Goal: Task Accomplishment & Management: Manage account settings

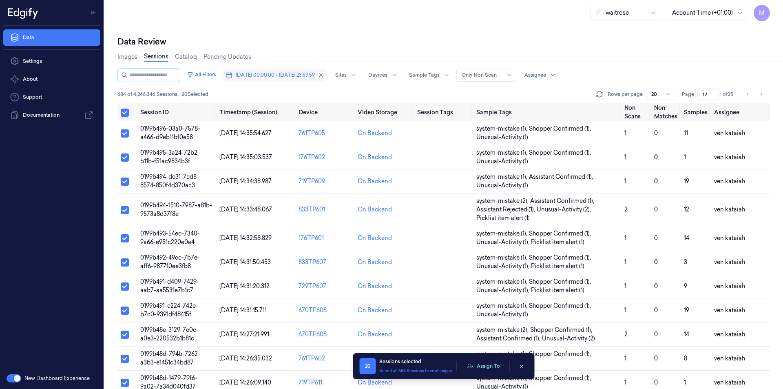
click at [327, 75] on button "[DATE] 00:00:00 - [DATE] 23:59:59" at bounding box center [275, 74] width 104 height 13
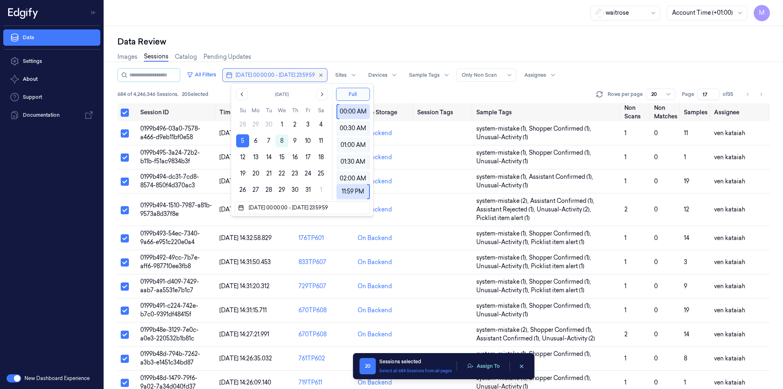
click at [327, 74] on button "[DATE] 00:00:00 - [DATE] 23:59:59" at bounding box center [275, 74] width 104 height 13
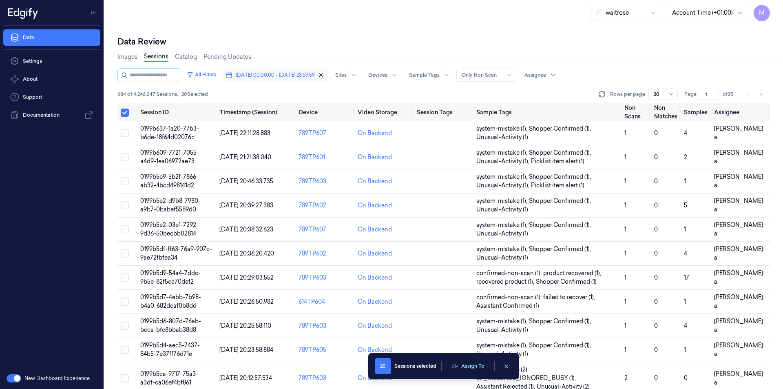
click at [324, 73] on icon "button" at bounding box center [321, 75] width 6 height 6
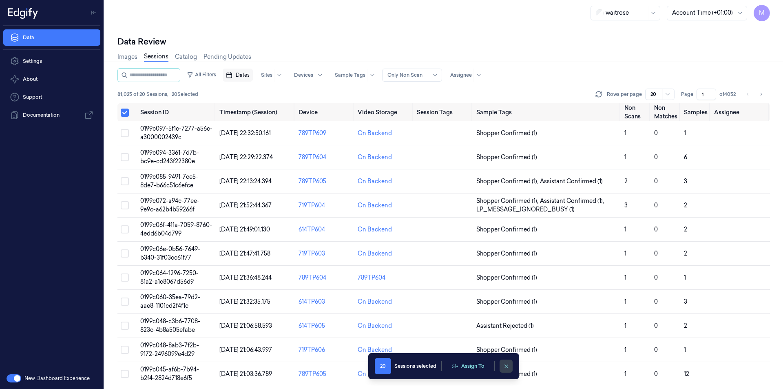
click at [501, 368] on button "clearSelection" at bounding box center [505, 365] width 13 height 13
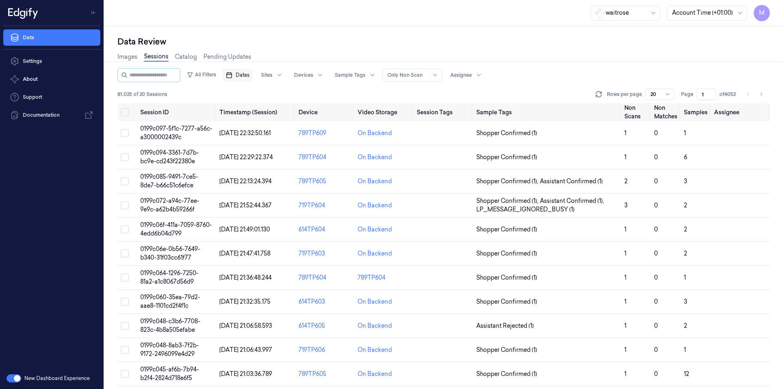
click at [250, 77] on span "Dates" at bounding box center [243, 74] width 14 height 7
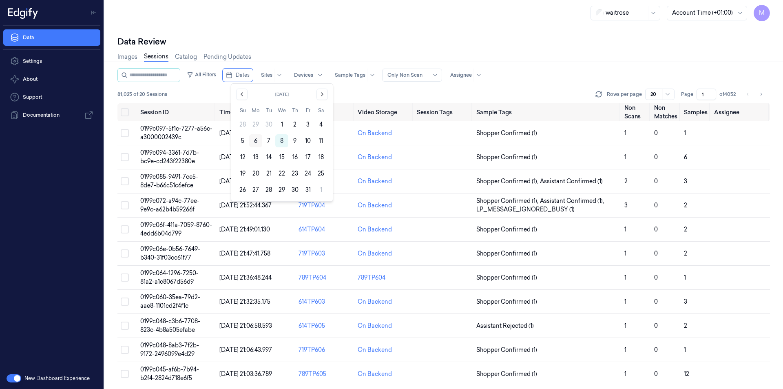
click at [256, 141] on button "6" at bounding box center [255, 140] width 13 height 13
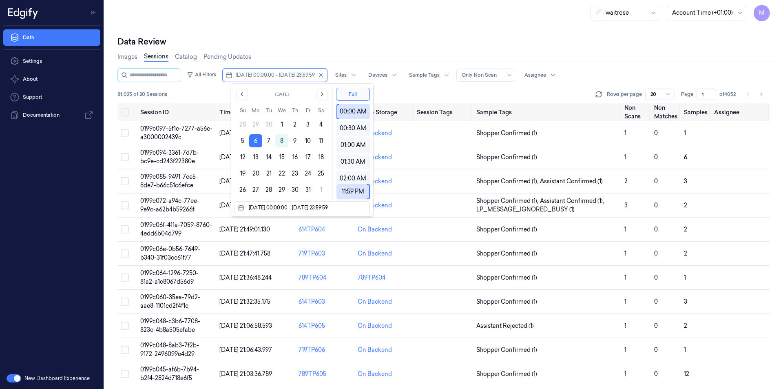
click at [307, 32] on div "Data Review Images Sessions Catalog Pending Updates All Filters [DATE] 00:00:00…" at bounding box center [443, 207] width 678 height 362
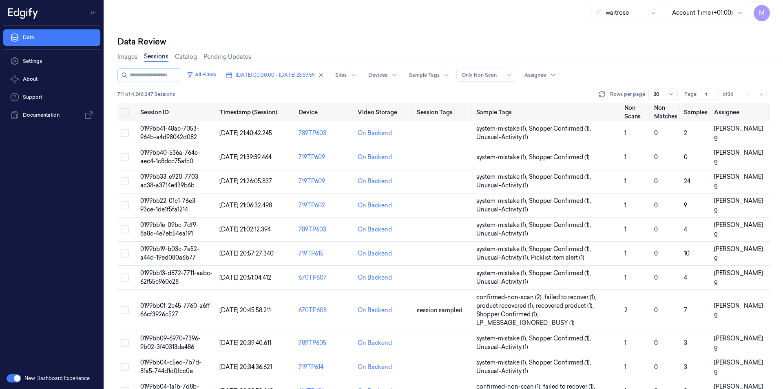
click at [704, 95] on input "1" at bounding box center [710, 93] width 20 height 11
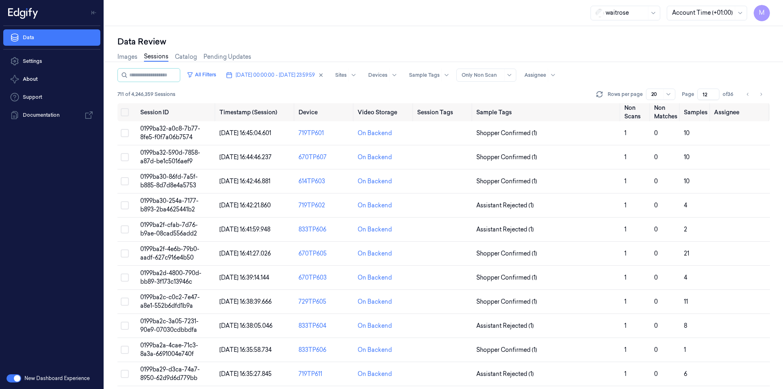
click at [711, 47] on div "Data Review" at bounding box center [443, 41] width 652 height 11
click at [747, 97] on icon "Go to previous page" at bounding box center [747, 94] width 5 height 7
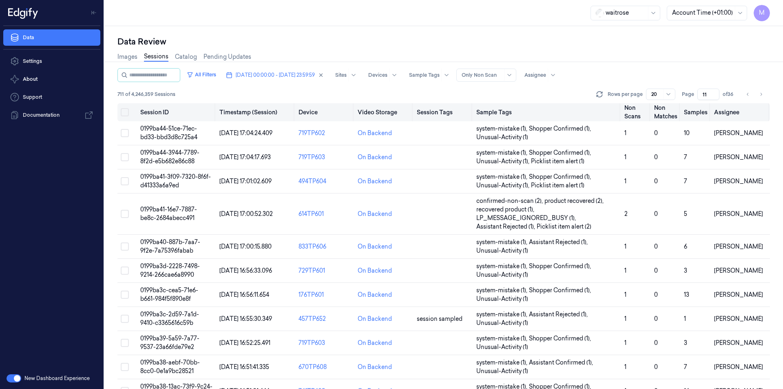
drag, startPoint x: 757, startPoint y: 97, endPoint x: 584, endPoint y: 106, distance: 173.5
click at [757, 97] on button "Go to next page" at bounding box center [760, 93] width 11 height 11
type input "12"
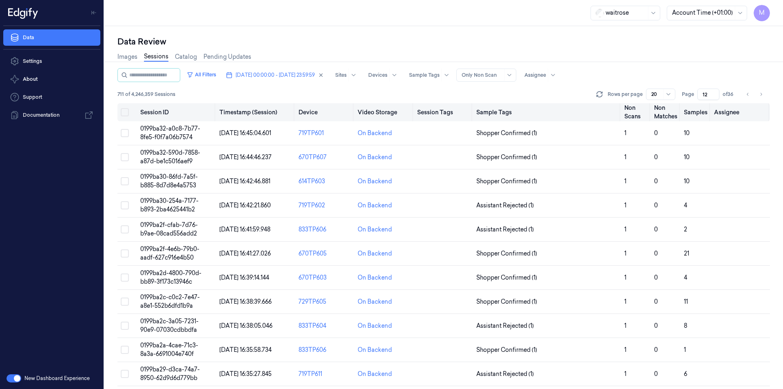
click at [127, 110] on button "Select all" at bounding box center [125, 112] width 8 height 8
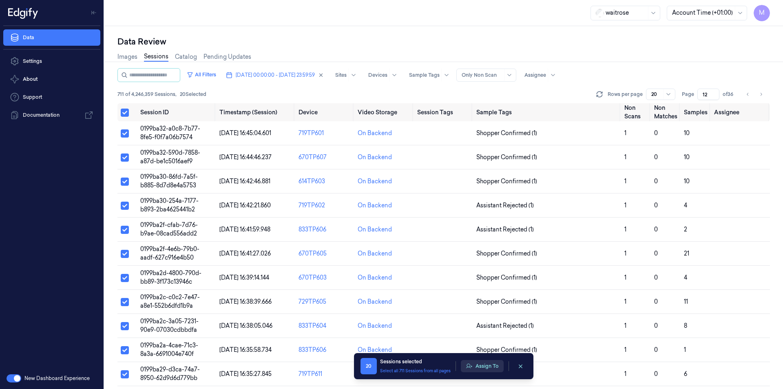
click at [476, 369] on button "Assign To" at bounding box center [482, 366] width 43 height 12
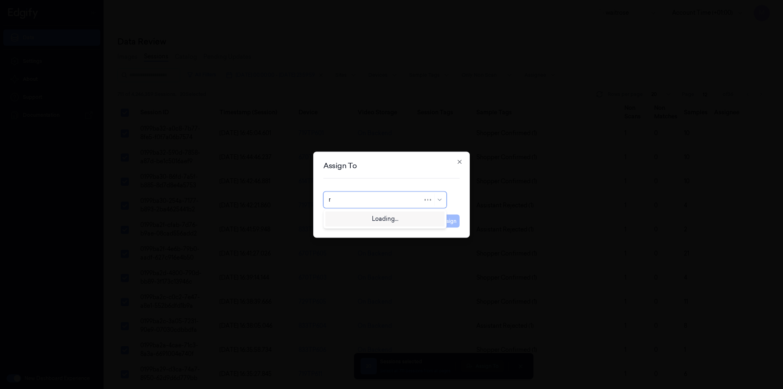
type input "ro"
click at [386, 218] on div "[PERSON_NAME]" at bounding box center [385, 218] width 113 height 9
drag, startPoint x: 445, startPoint y: 221, endPoint x: 344, endPoint y: 229, distance: 101.0
click at [445, 221] on button "Assign" at bounding box center [448, 220] width 22 height 13
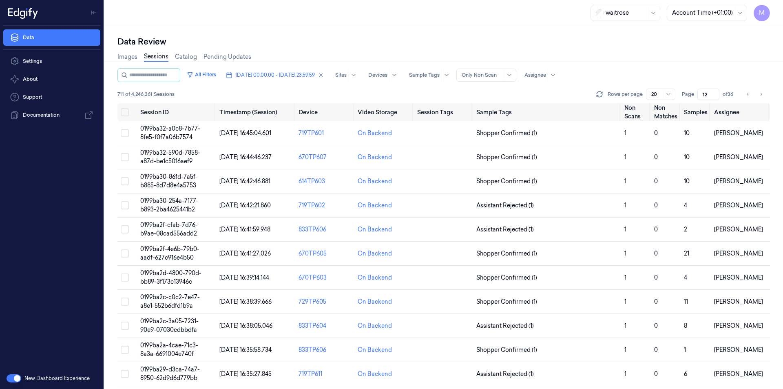
drag, startPoint x: 758, startPoint y: 97, endPoint x: 626, endPoint y: 59, distance: 138.0
click at [758, 97] on button "Go to next page" at bounding box center [760, 93] width 11 height 11
type input "13"
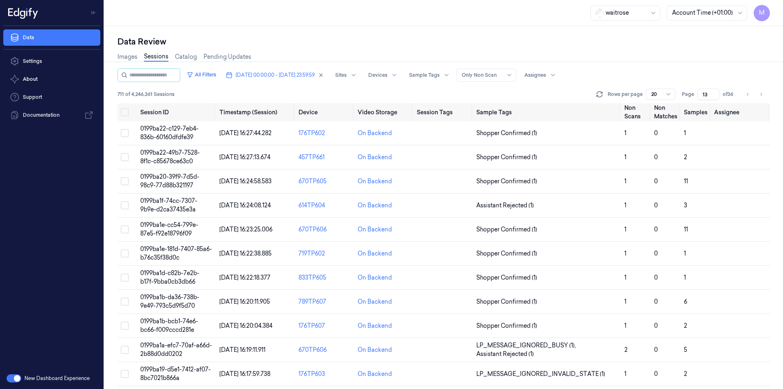
click at [272, 26] on div "waitrose Account Time (+01:00) M" at bounding box center [443, 13] width 678 height 26
click at [126, 111] on button "Select all" at bounding box center [125, 112] width 8 height 8
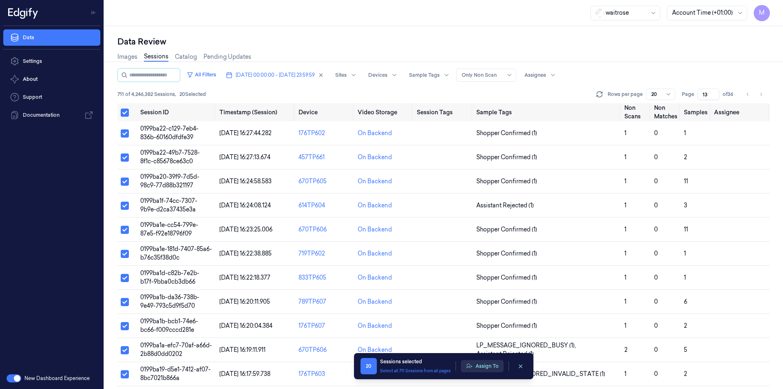
click at [473, 369] on button "Assign To" at bounding box center [482, 366] width 43 height 12
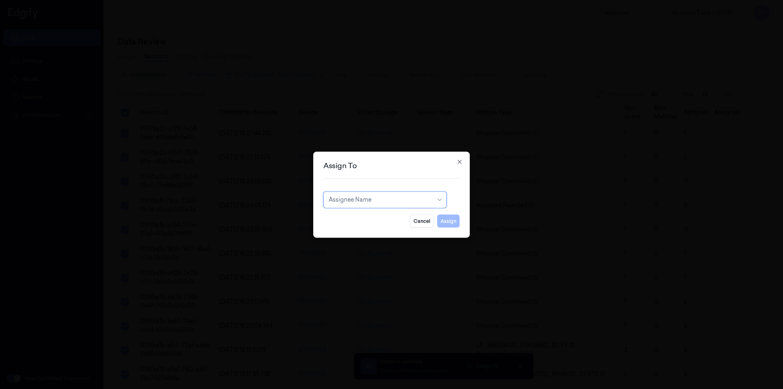
click at [415, 205] on div "Assignee Name" at bounding box center [384, 199] width 123 height 16
type input "ank"
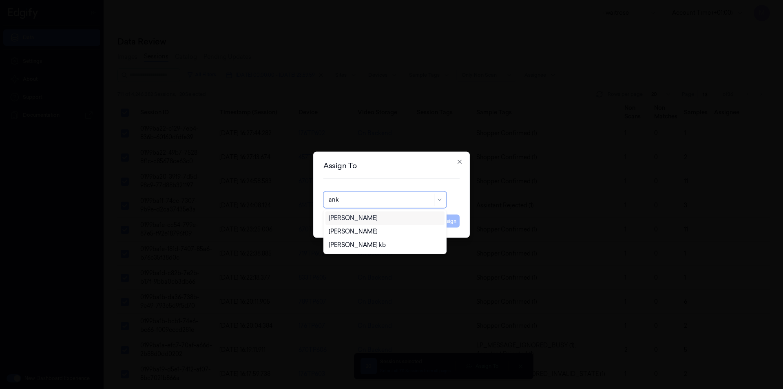
click at [357, 219] on div "[PERSON_NAME]" at bounding box center [353, 218] width 49 height 9
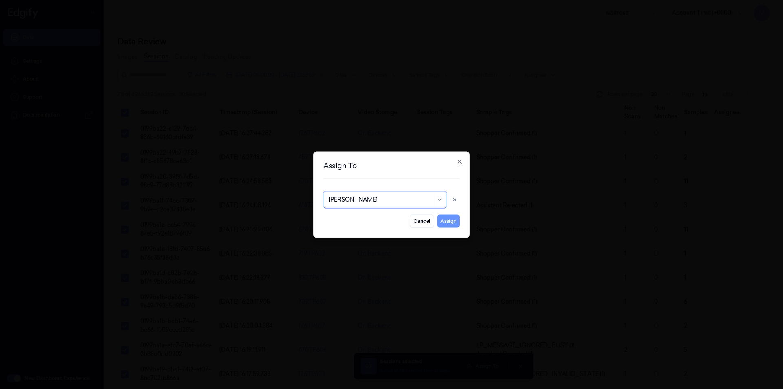
click at [451, 221] on button "Assign" at bounding box center [448, 220] width 22 height 13
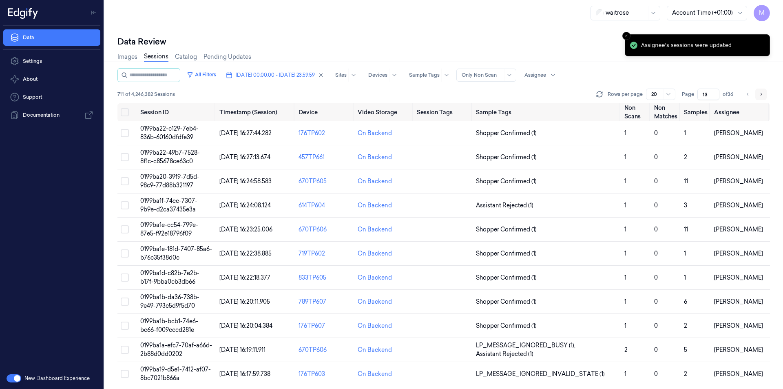
click at [756, 98] on button "Go to next page" at bounding box center [760, 93] width 11 height 11
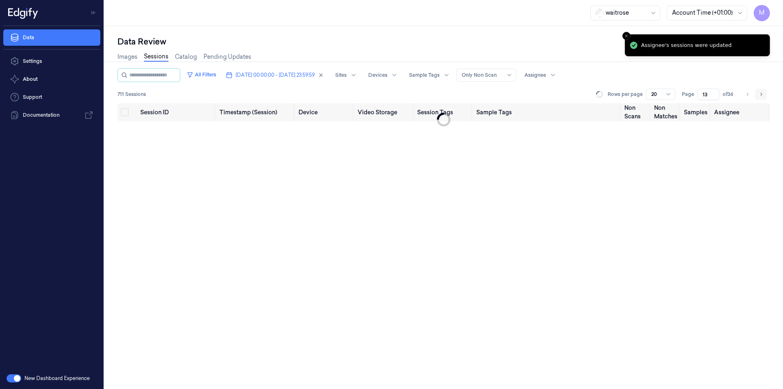
type input "14"
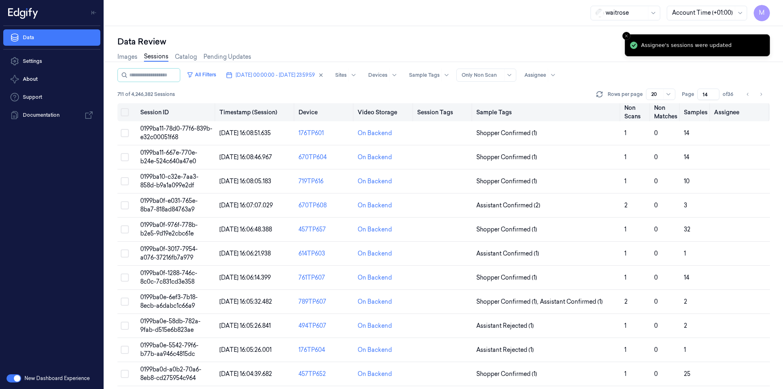
click at [123, 108] on button "Select all" at bounding box center [125, 112] width 8 height 8
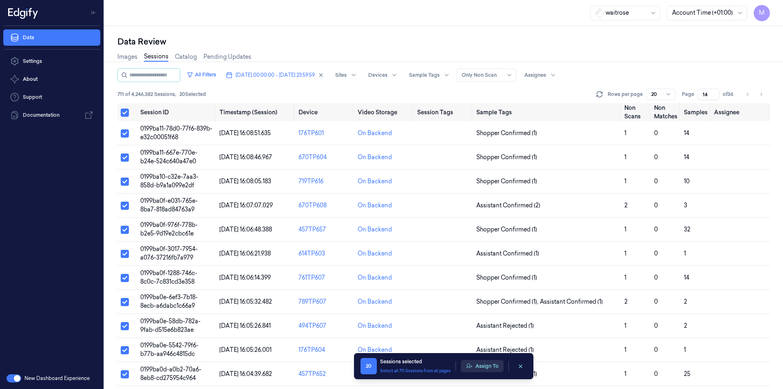
click at [483, 365] on button "Assign To" at bounding box center [482, 366] width 43 height 12
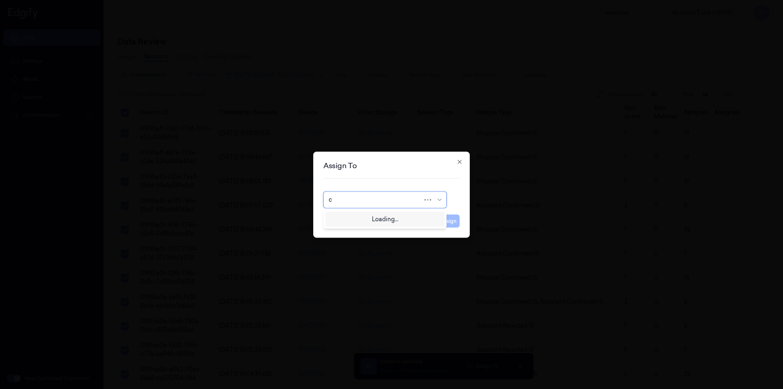
type input "ch"
click at [363, 233] on div "[PERSON_NAME] a" at bounding box center [385, 231] width 113 height 9
click at [448, 223] on button "Assign" at bounding box center [448, 220] width 22 height 13
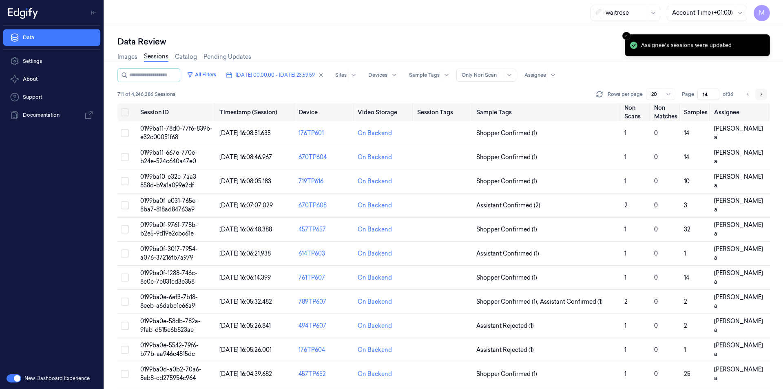
click at [760, 95] on icon "Go to next page" at bounding box center [760, 94] width 5 height 7
type input "15"
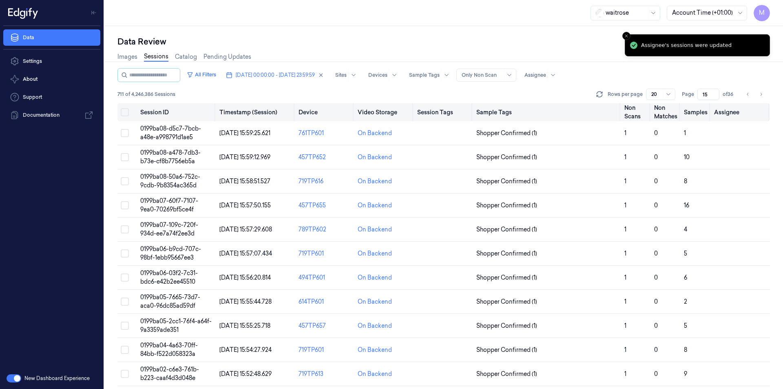
click at [129, 113] on th at bounding box center [127, 112] width 20 height 18
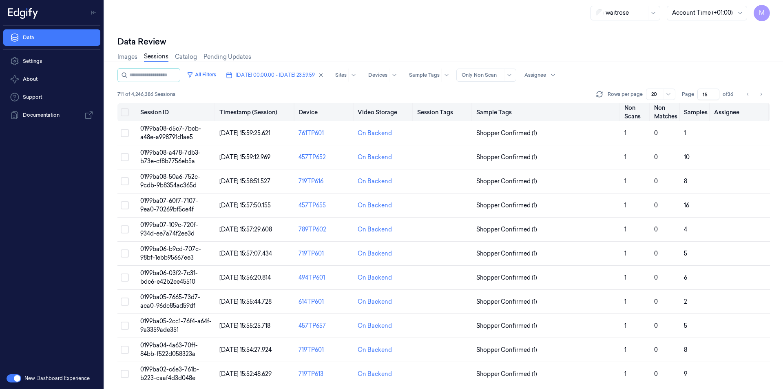
click at [123, 111] on button "Select all" at bounding box center [125, 112] width 8 height 8
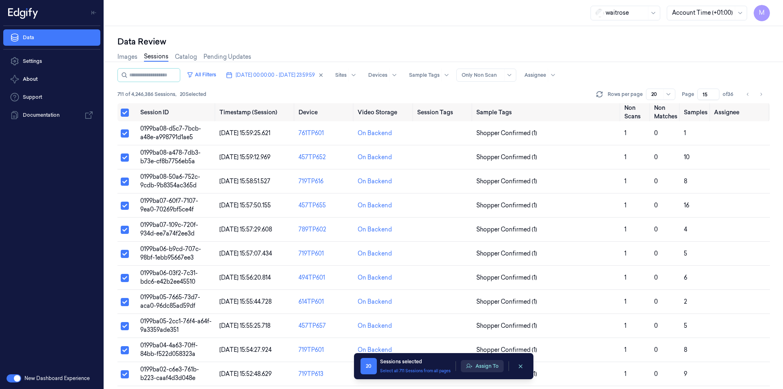
click at [489, 367] on button "Assign To" at bounding box center [482, 366] width 43 height 12
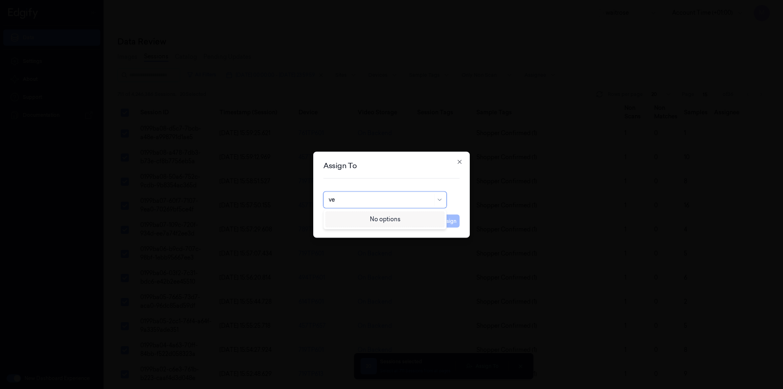
type input "ven"
click at [369, 220] on div "ven kataiah" at bounding box center [385, 218] width 113 height 9
click at [446, 223] on button "Assign" at bounding box center [448, 220] width 22 height 13
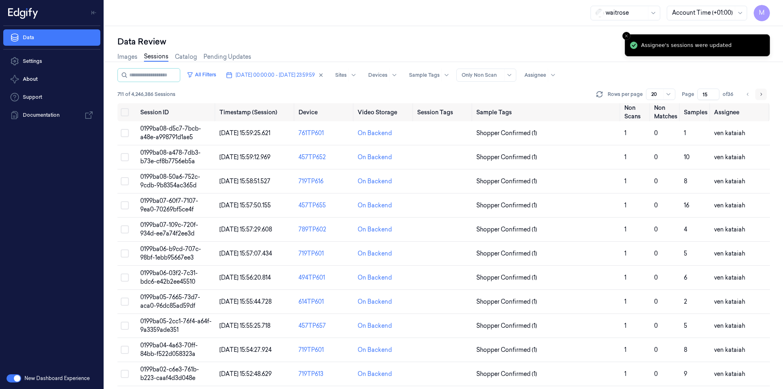
click at [760, 93] on icon "Go to next page" at bounding box center [760, 94] width 5 height 7
type input "16"
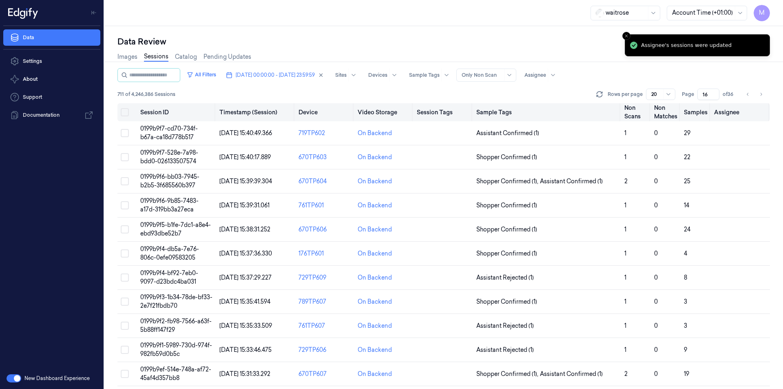
click at [124, 109] on button "Select all" at bounding box center [125, 112] width 8 height 8
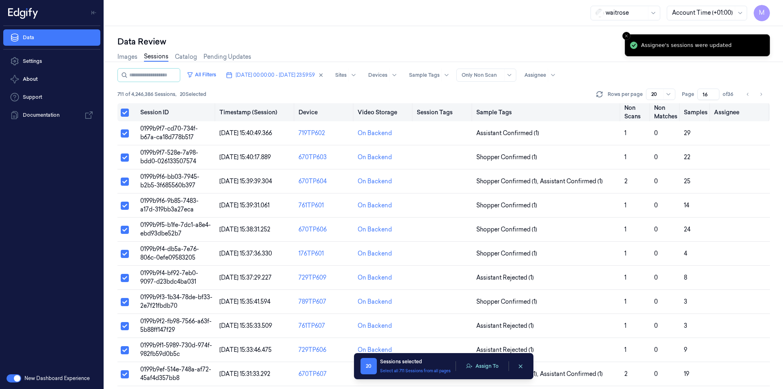
type button "on"
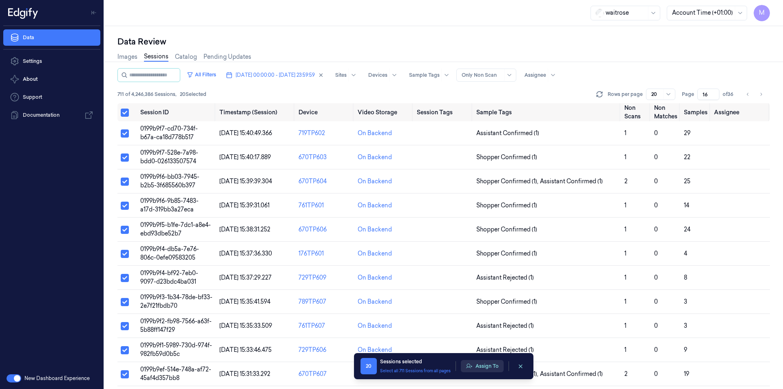
click at [486, 367] on button "Assign To" at bounding box center [482, 366] width 43 height 12
click at [480, 365] on button "Assign To" at bounding box center [482, 366] width 43 height 12
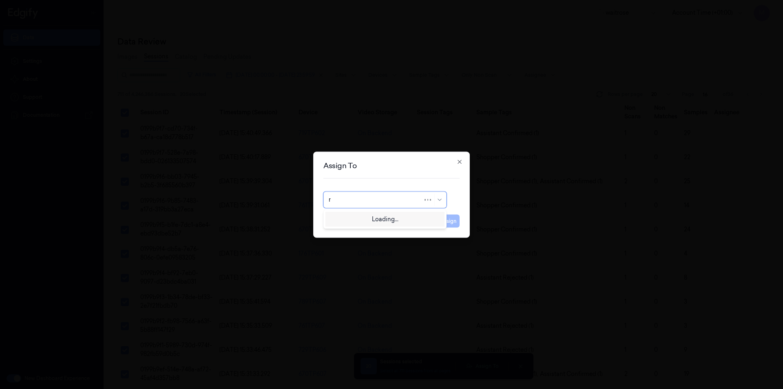
type input "ro"
click at [373, 215] on div "[PERSON_NAME]" at bounding box center [385, 218] width 113 height 9
click at [446, 225] on button "Assign" at bounding box center [448, 220] width 22 height 13
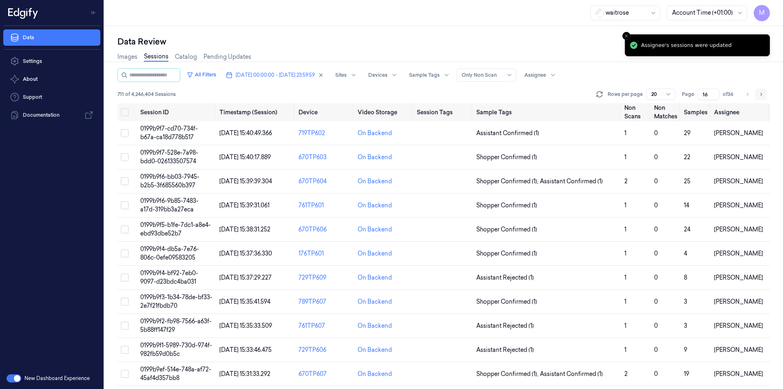
click at [759, 97] on button "Go to next page" at bounding box center [760, 93] width 11 height 11
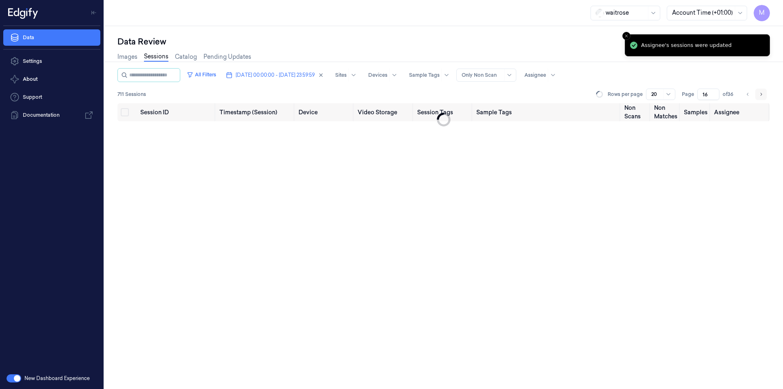
type input "17"
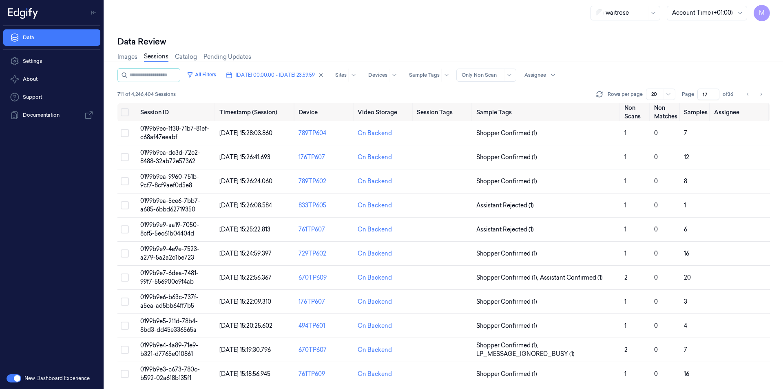
click at [462, 51] on div "Images Sessions Catalog Pending Updates" at bounding box center [443, 57] width 652 height 21
